Goal: Task Accomplishment & Management: Use online tool/utility

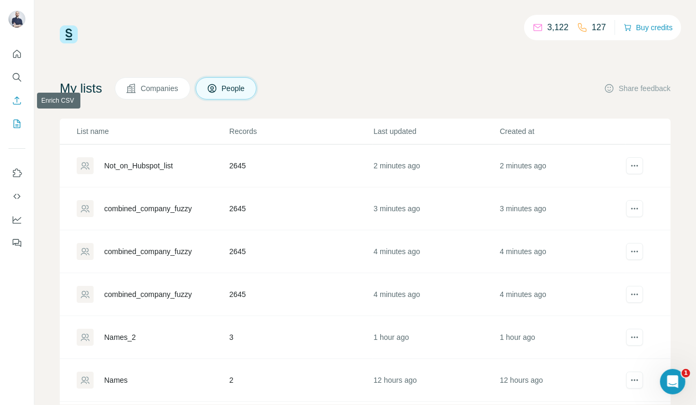
click at [19, 105] on icon "Enrich CSV" at bounding box center [17, 100] width 11 height 11
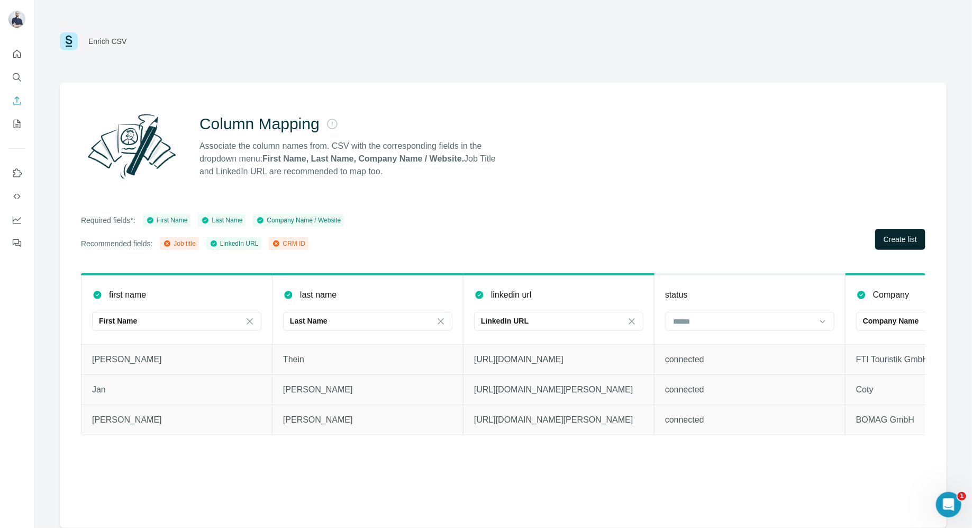
click at [696, 246] on button "Create list" at bounding box center [900, 239] width 50 height 21
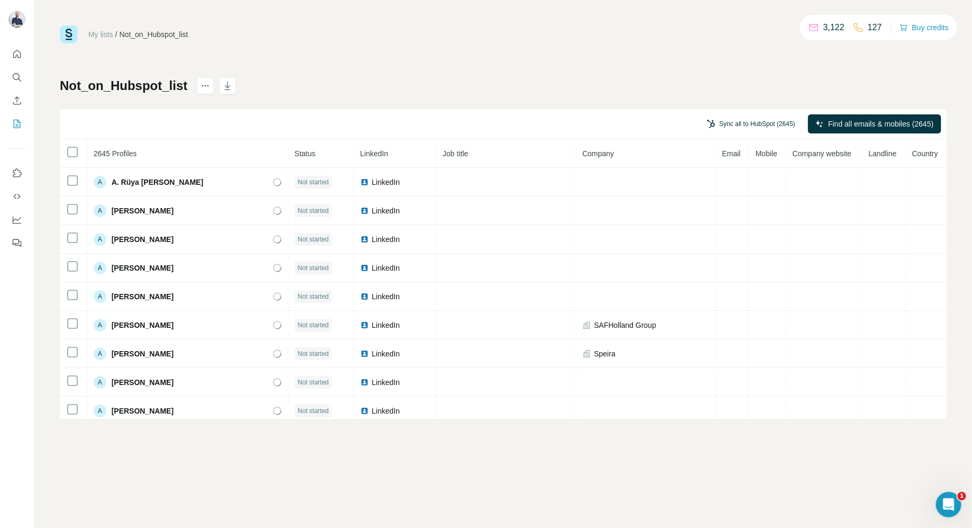
click at [750, 125] on button "Sync all to HubSpot (2645)" at bounding box center [751, 124] width 103 height 16
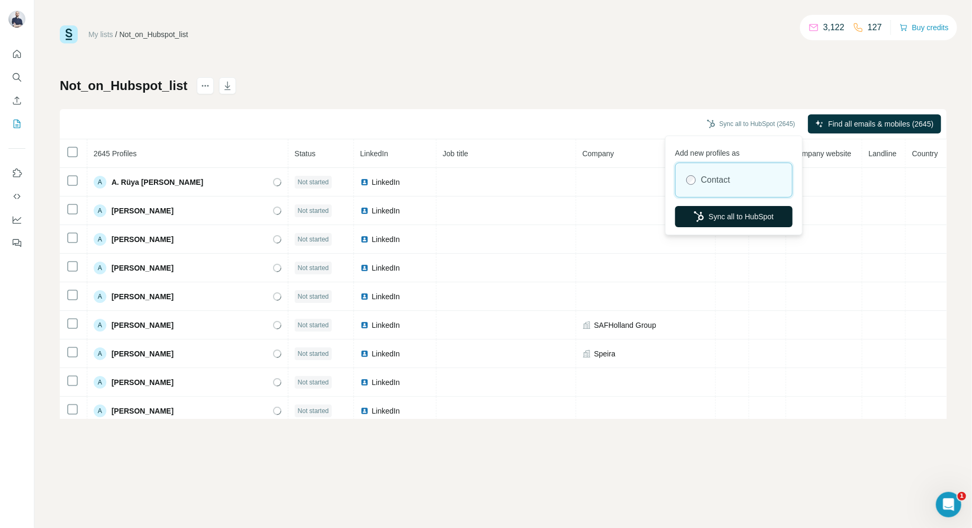
click at [751, 216] on button "Sync all to HubSpot" at bounding box center [733, 216] width 117 height 21
